Goal: Task Accomplishment & Management: Use online tool/utility

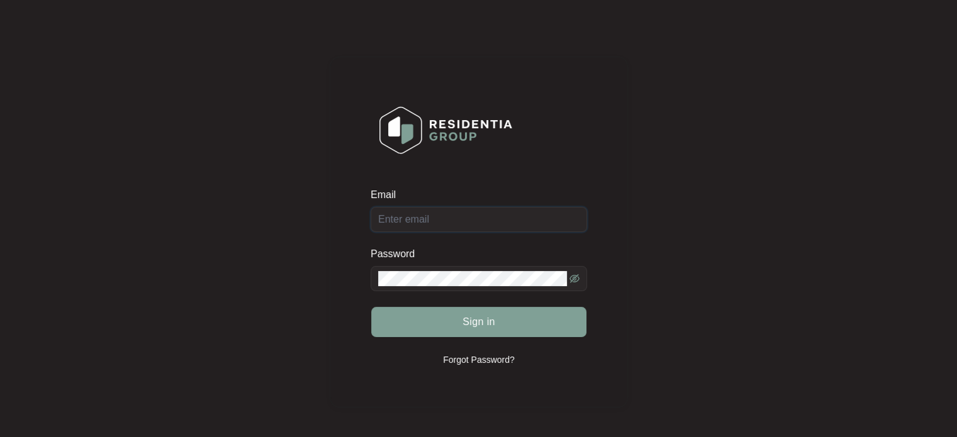
type input "[EMAIL_ADDRESS][DOMAIN_NAME]"
click at [494, 319] on div "Sign in" at bounding box center [479, 321] width 216 height 31
click at [496, 319] on div "Sign in" at bounding box center [479, 321] width 216 height 31
click at [495, 324] on button "Sign in" at bounding box center [478, 322] width 215 height 30
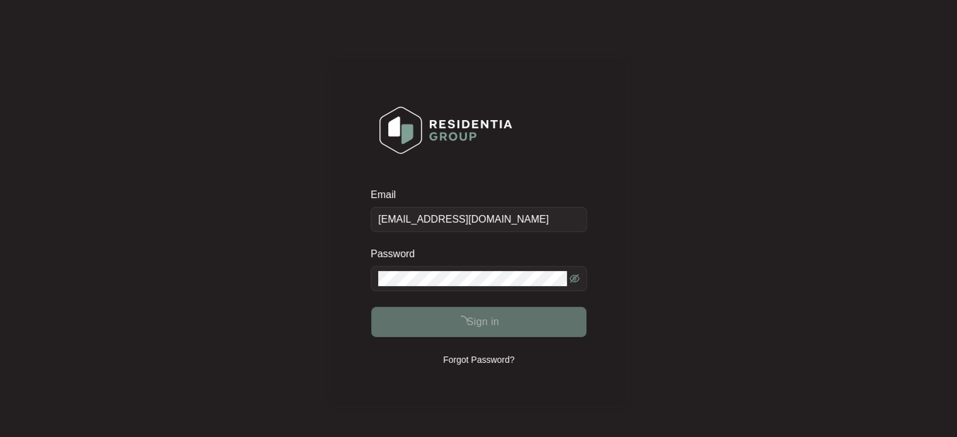
click at [495, 324] on span "Sign in" at bounding box center [482, 322] width 33 height 15
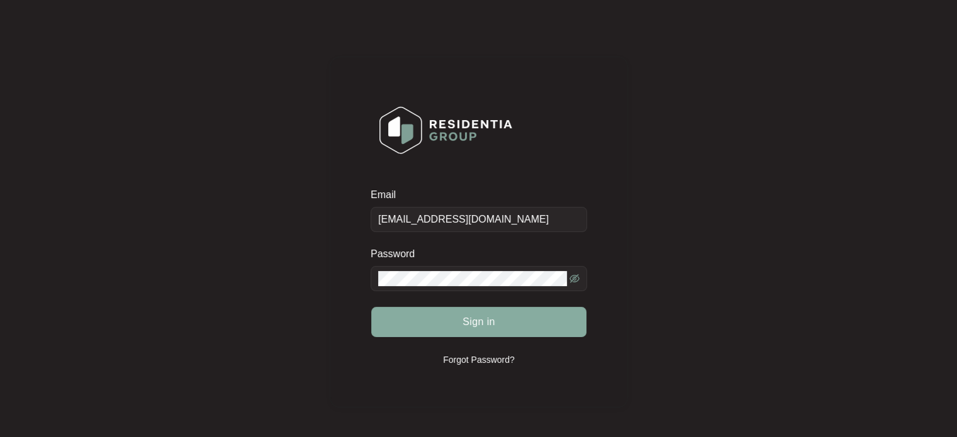
click at [493, 325] on span "Sign in" at bounding box center [478, 322] width 33 height 15
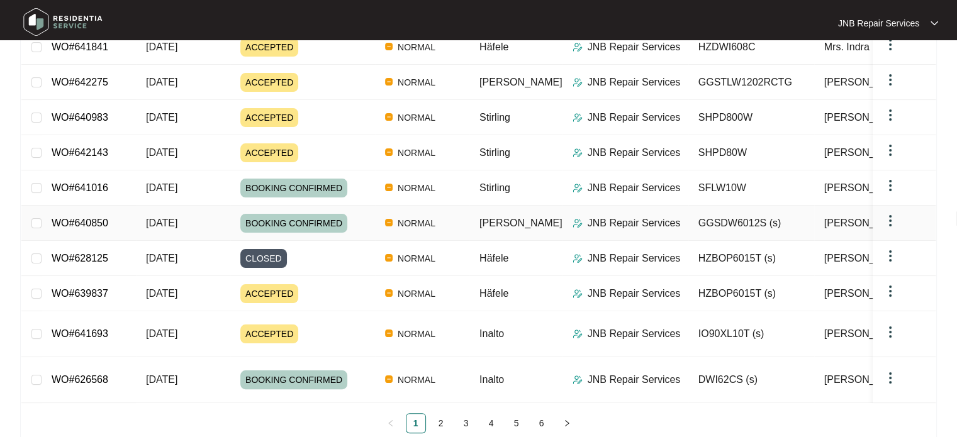
scroll to position [217, 0]
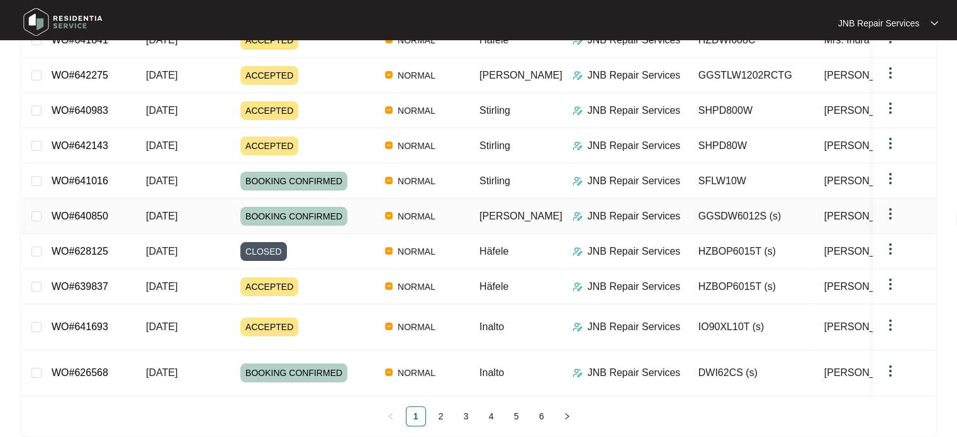
click at [177, 213] on span "[DATE]" at bounding box center [161, 216] width 31 height 11
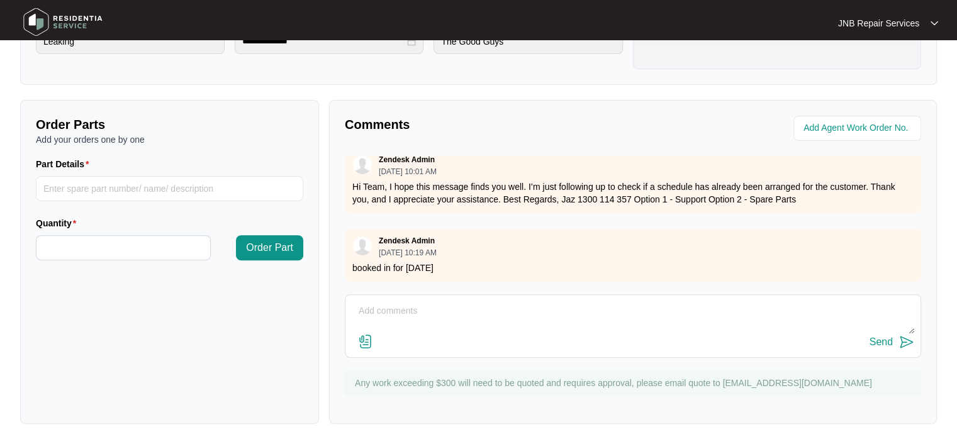
scroll to position [395, 0]
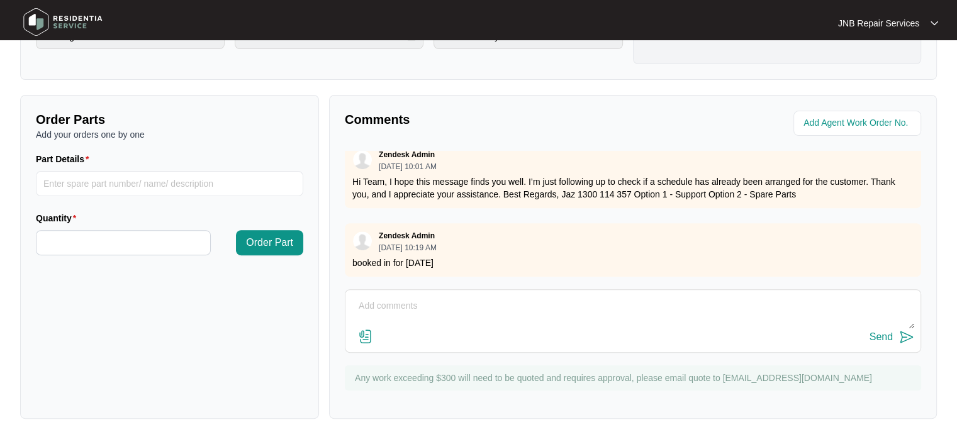
click at [523, 322] on textarea at bounding box center [633, 312] width 562 height 33
paste textarea "640850"
paste textarea "640850 [DATE] [PERSON_NAME] As per customer dishwasher leaking water from under…"
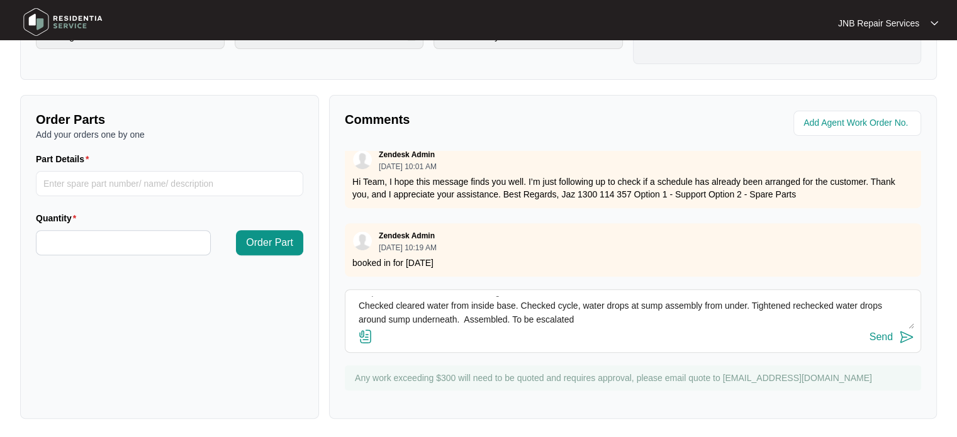
type textarea "Hi team the job requires replacement, report from the tech below 640850 [DATE] …"
click at [368, 332] on img at bounding box center [365, 336] width 15 height 15
click at [0, 0] on input "file" at bounding box center [0, 0] width 0 height 0
click at [364, 332] on img at bounding box center [365, 336] width 15 height 15
click at [0, 0] on input "file" at bounding box center [0, 0] width 0 height 0
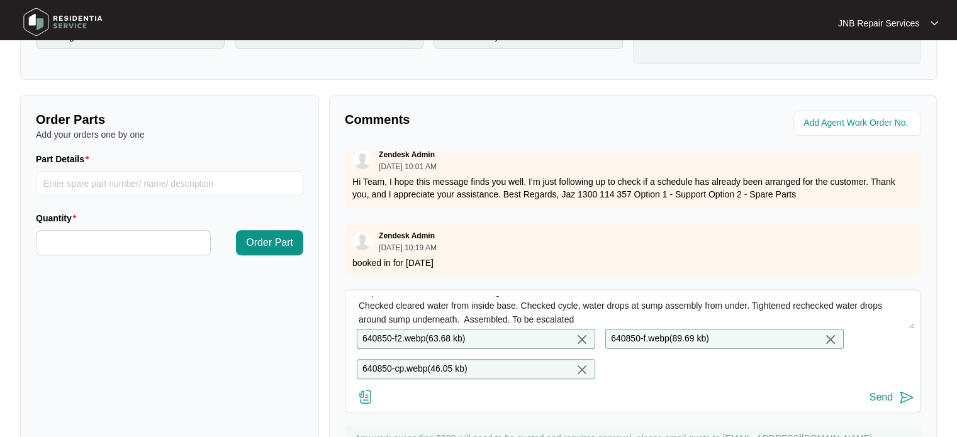
click at [904, 403] on img at bounding box center [906, 397] width 15 height 15
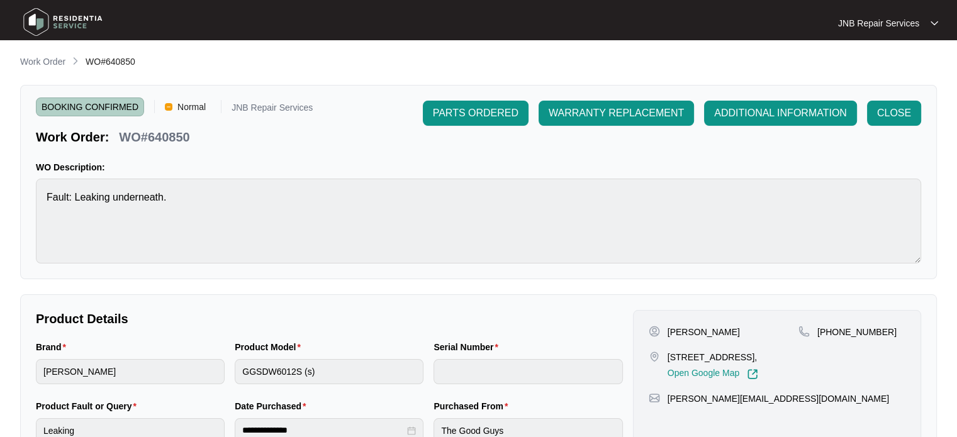
scroll to position [0, 0]
click at [94, 108] on span "BOOKING CONFIRMED" at bounding box center [90, 107] width 108 height 19
click at [38, 63] on p "Work Order" at bounding box center [42, 62] width 45 height 13
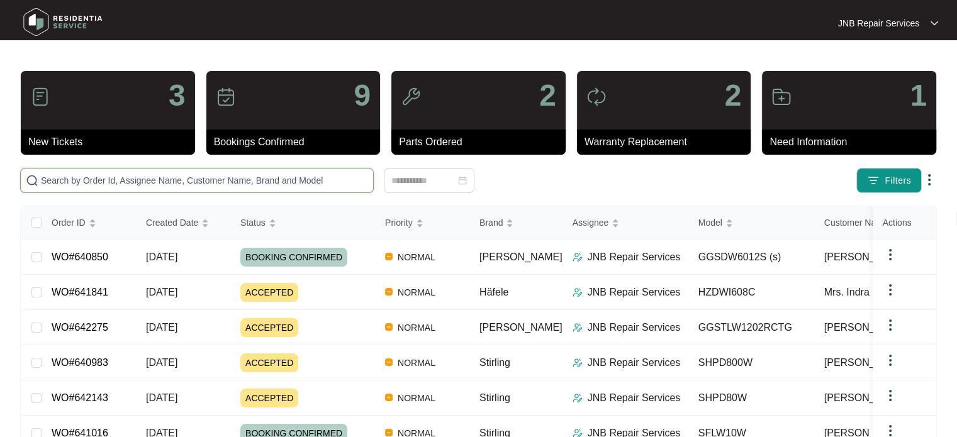
click at [271, 179] on input "text" at bounding box center [204, 181] width 327 height 14
paste input "640983"
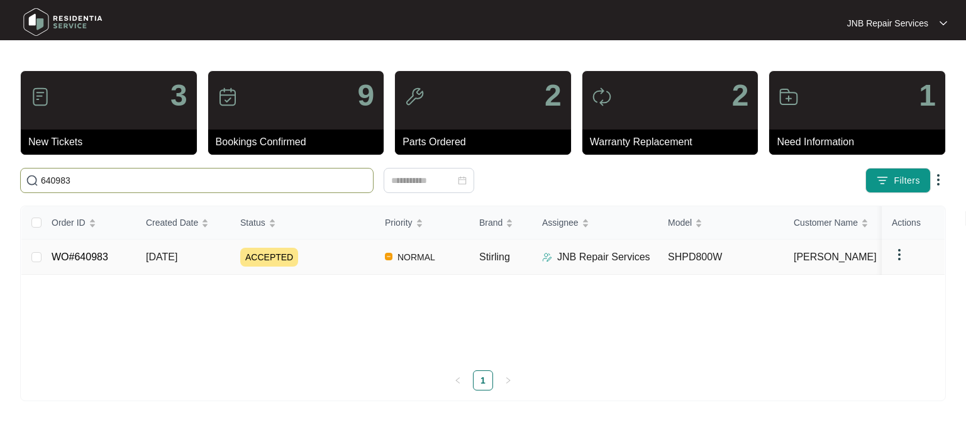
type input "640983"
click at [176, 263] on td "[DATE]" at bounding box center [183, 257] width 94 height 35
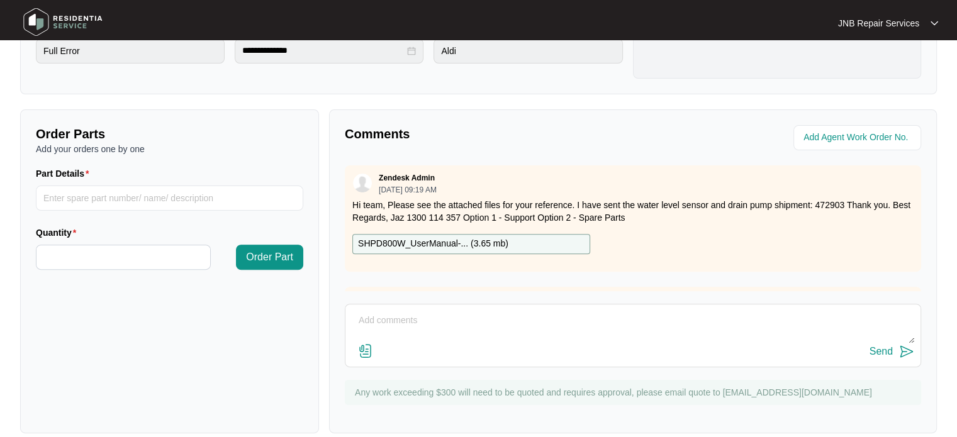
scroll to position [395, 0]
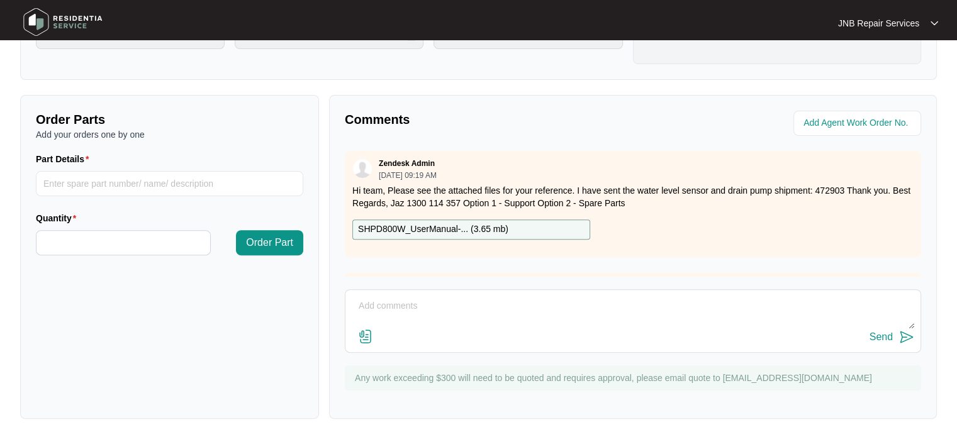
click at [498, 324] on textarea at bounding box center [633, 312] width 562 height 33
click at [520, 304] on textarea at bounding box center [633, 312] width 562 height 33
paste textarea "640983 [DATE] [PERSON_NAME] As per customer dryer indicating tank water full, w…"
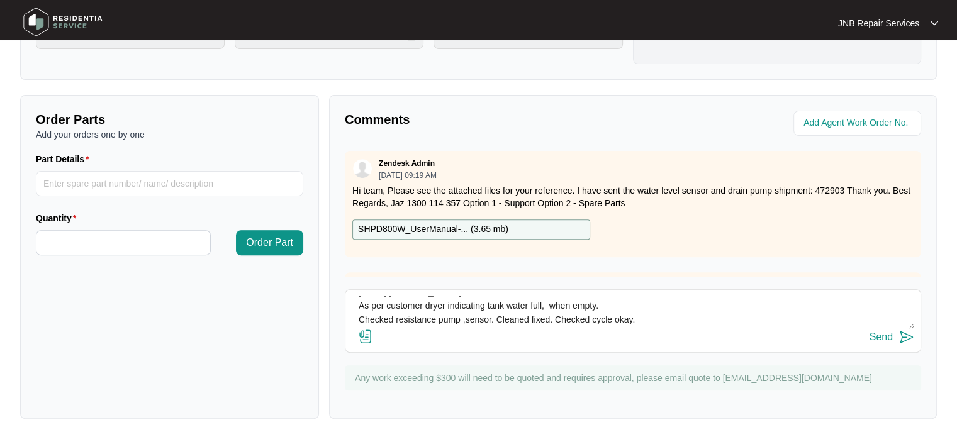
type textarea "640983 [DATE] [PERSON_NAME] As per customer dryer indicating tank water full, w…"
click at [365, 337] on img at bounding box center [365, 336] width 15 height 15
click at [0, 0] on input "file" at bounding box center [0, 0] width 0 height 0
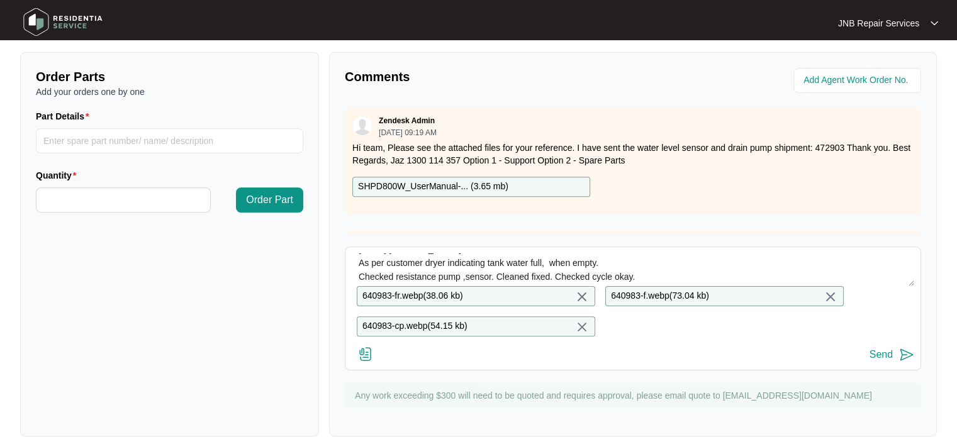
scroll to position [458, 0]
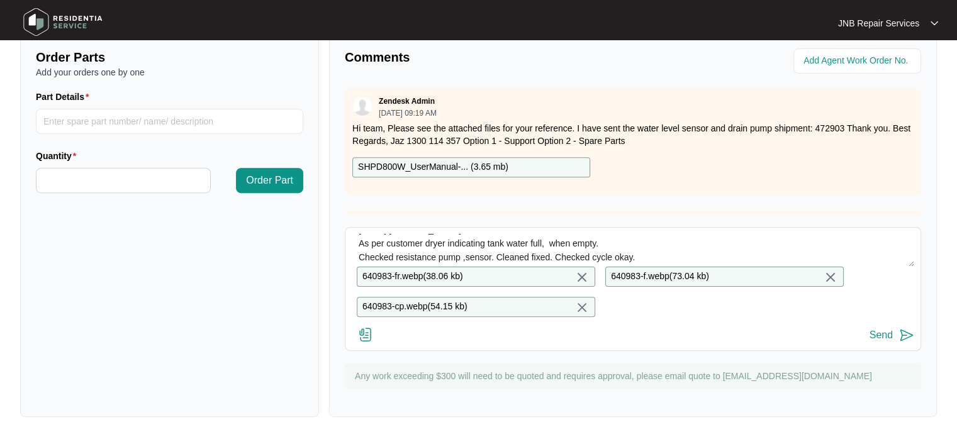
click at [896, 341] on button "Send" at bounding box center [892, 335] width 45 height 17
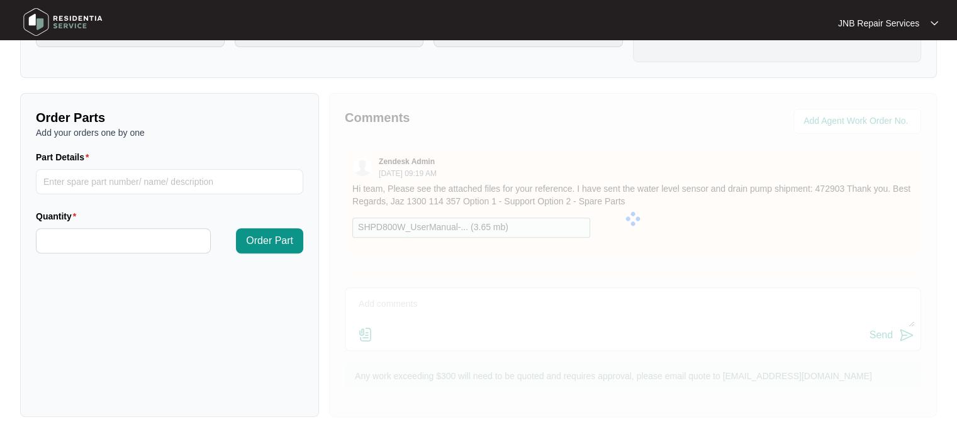
scroll to position [395, 0]
